Goal: Transaction & Acquisition: Register for event/course

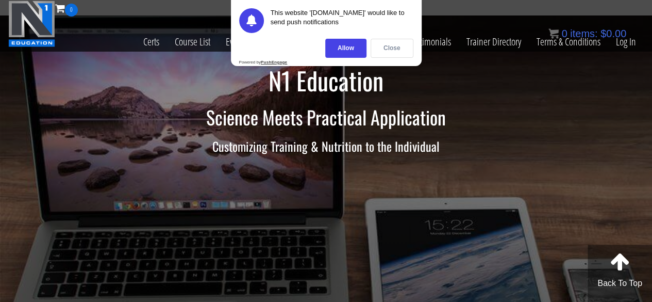
click at [381, 49] on div "Close" at bounding box center [392, 48] width 43 height 19
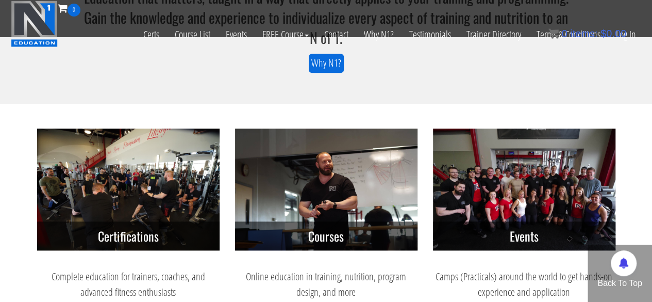
scroll to position [419, 0]
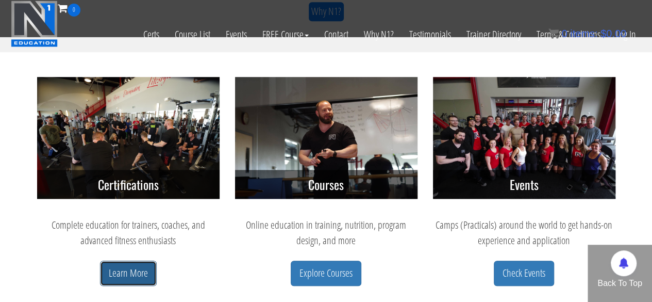
click at [129, 275] on link "Learn More" at bounding box center [128, 272] width 57 height 25
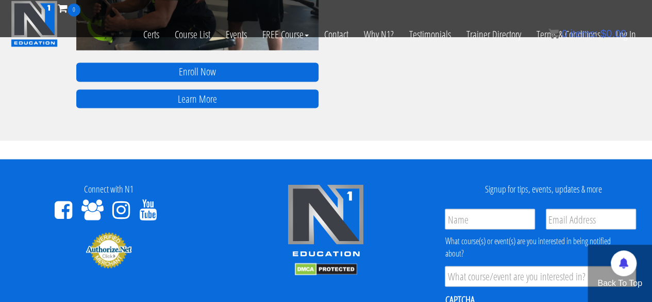
scroll to position [773, 0]
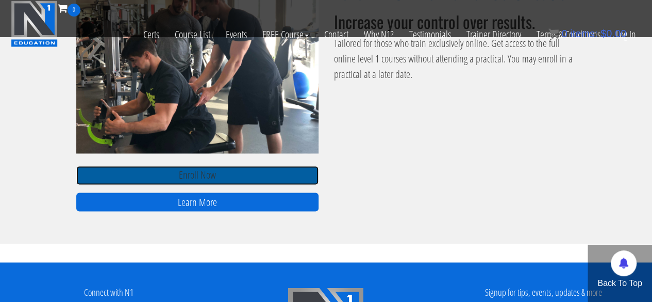
click at [213, 176] on link "Enroll Now" at bounding box center [197, 174] width 242 height 19
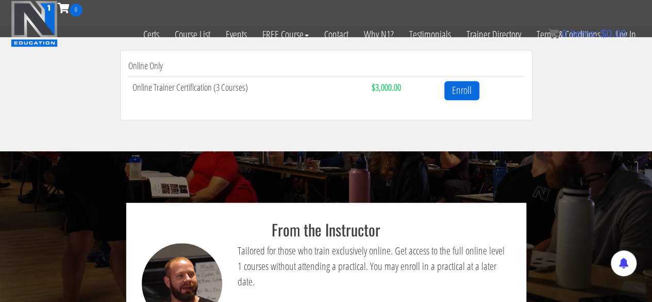
scroll to position [309, 0]
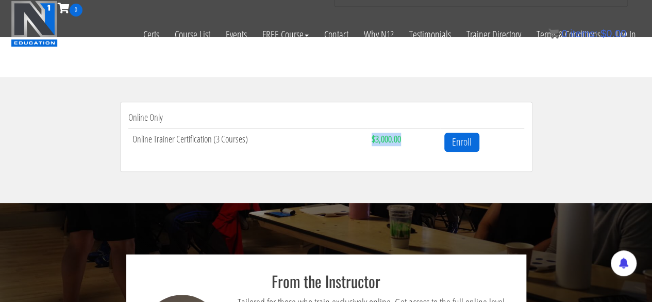
drag, startPoint x: 373, startPoint y: 139, endPoint x: 411, endPoint y: 141, distance: 38.2
click at [411, 141] on td "$3,000.00" at bounding box center [404, 141] width 73 height 27
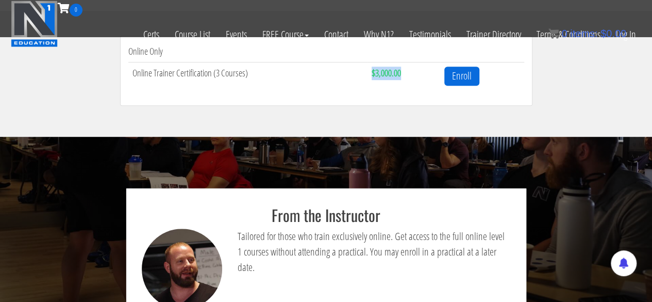
scroll to position [324, 0]
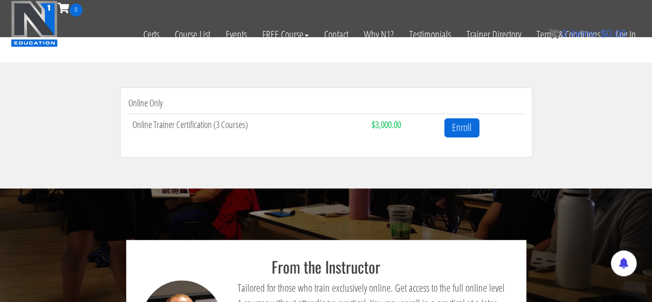
click at [417, 149] on li "Online Only Online Trainer Certification (3 Courses) $3,000.00 Enroll" at bounding box center [326, 122] width 412 height 70
click at [385, 122] on strong "$3,000.00" at bounding box center [386, 124] width 29 height 12
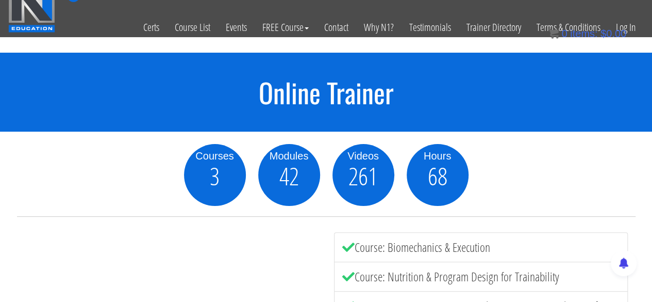
scroll to position [0, 0]
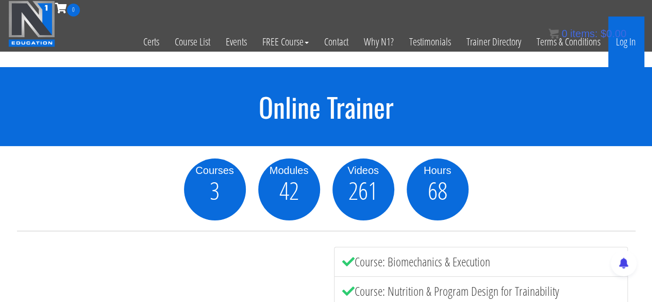
click at [629, 33] on link "Log In" at bounding box center [626, 41] width 36 height 51
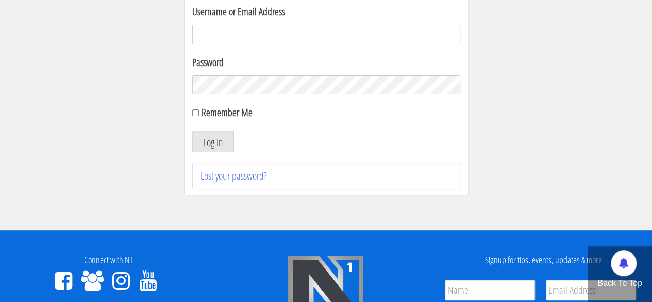
scroll to position [258, 0]
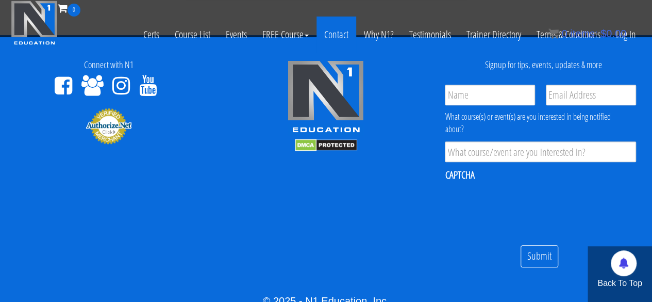
click at [336, 36] on link "Contact" at bounding box center [336, 34] width 40 height 36
click at [126, 86] on icon at bounding box center [121, 85] width 18 height 21
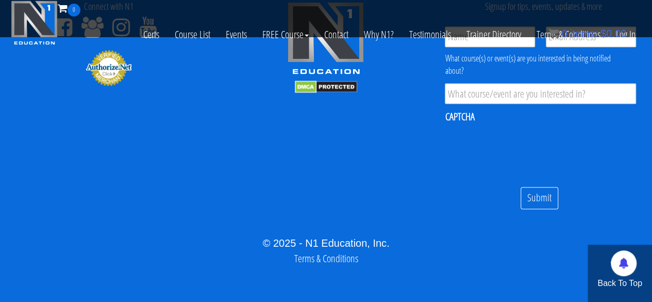
scroll to position [696, 0]
